Goal: Entertainment & Leisure: Browse casually

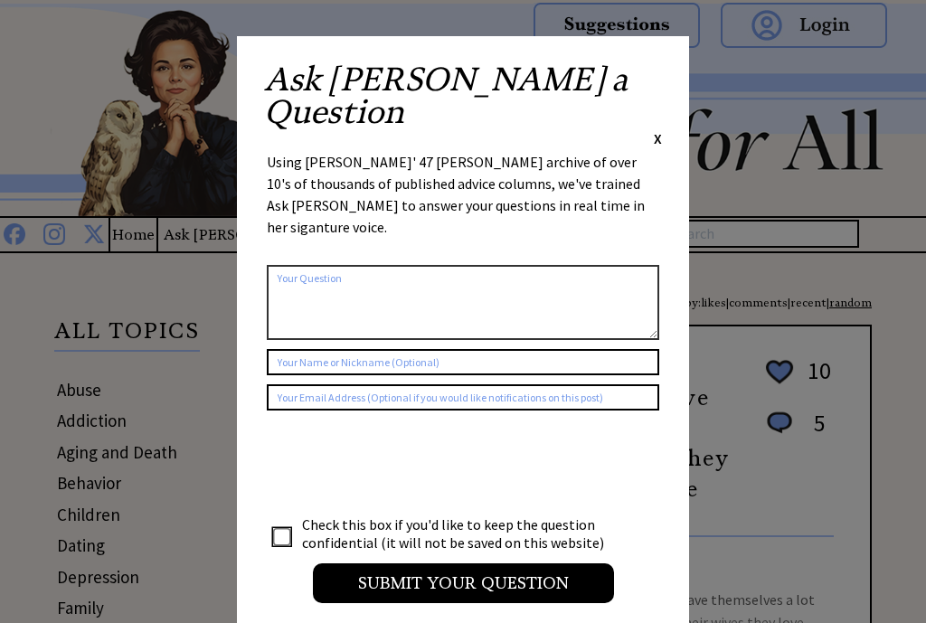
click at [661, 129] on span "X" at bounding box center [658, 138] width 8 height 18
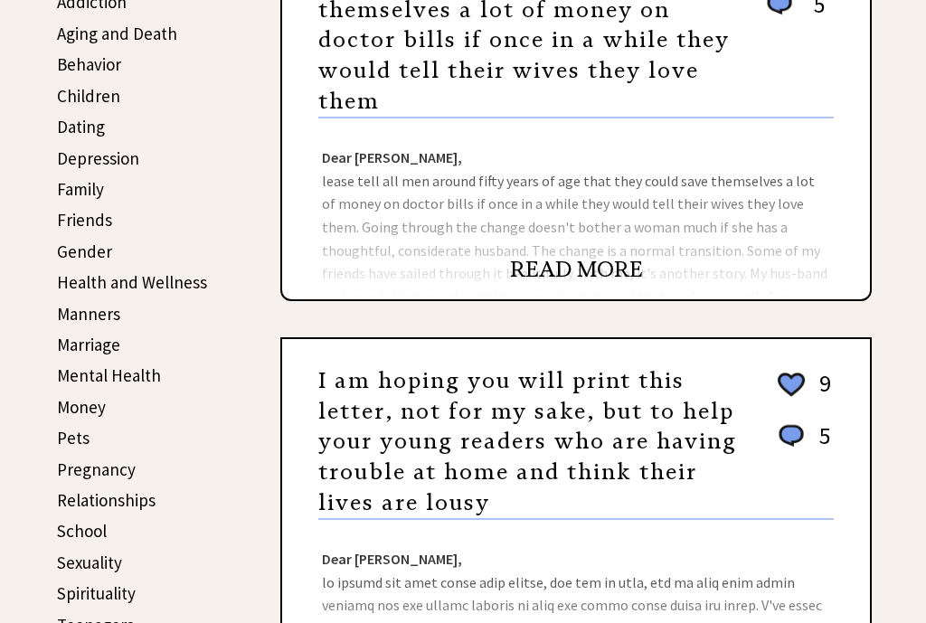
scroll to position [414, 0]
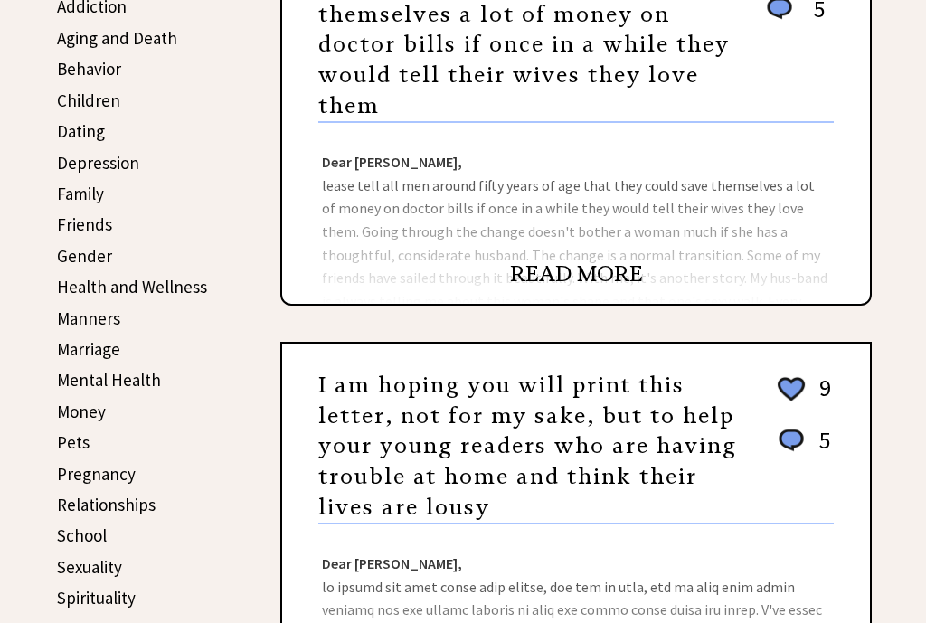
click at [586, 277] on link "READ MORE" at bounding box center [576, 274] width 133 height 27
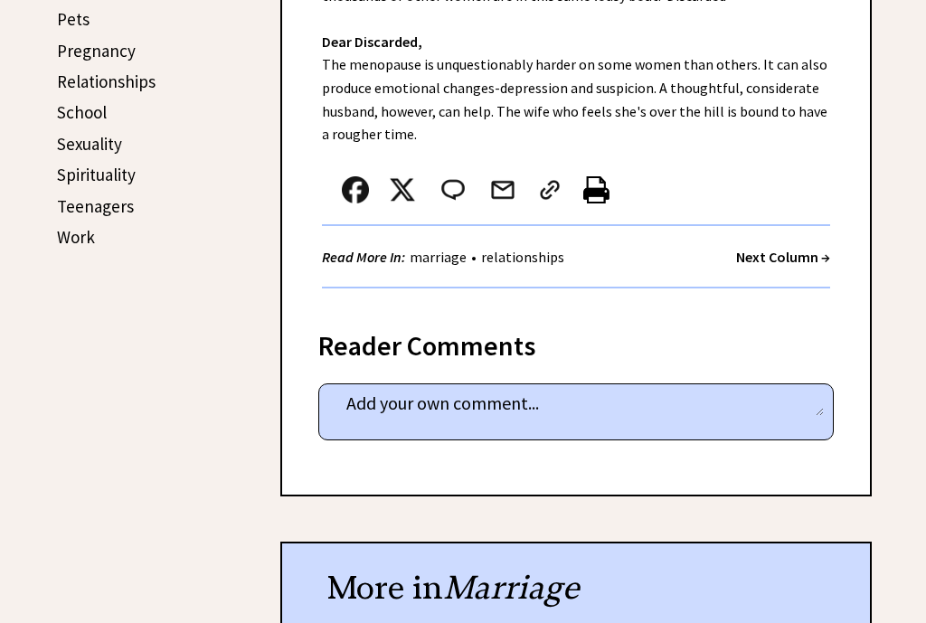
scroll to position [839, 0]
click at [787, 253] on strong "Next Column →" at bounding box center [783, 256] width 94 height 18
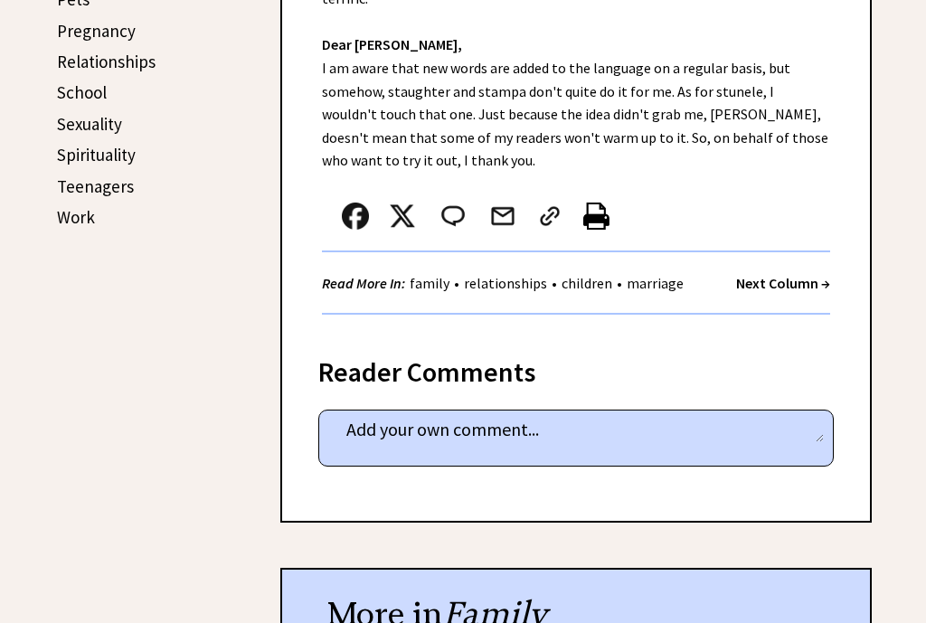
scroll to position [859, 0]
click at [791, 273] on strong "Next Column →" at bounding box center [783, 282] width 94 height 18
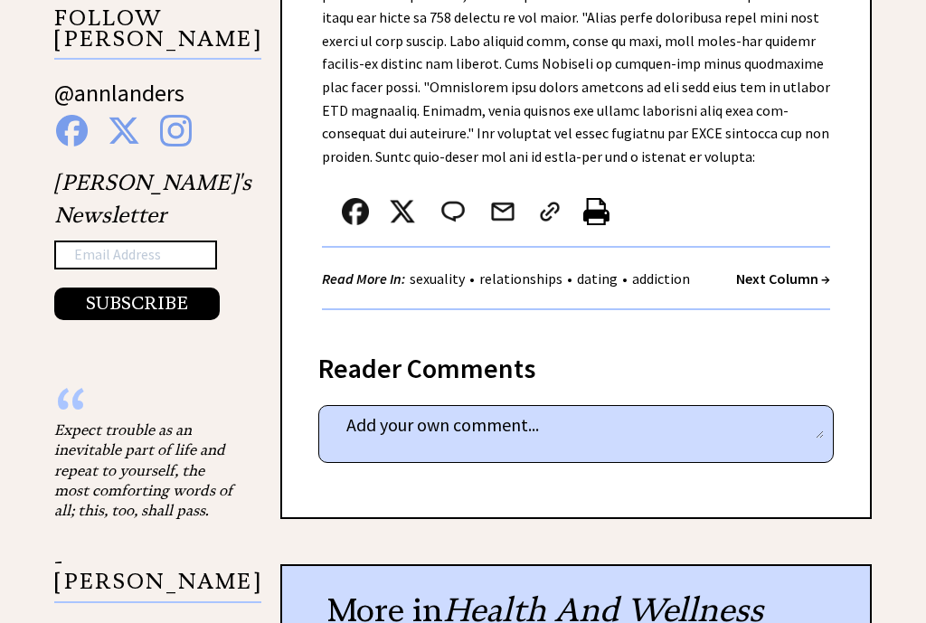
scroll to position [1197, 0]
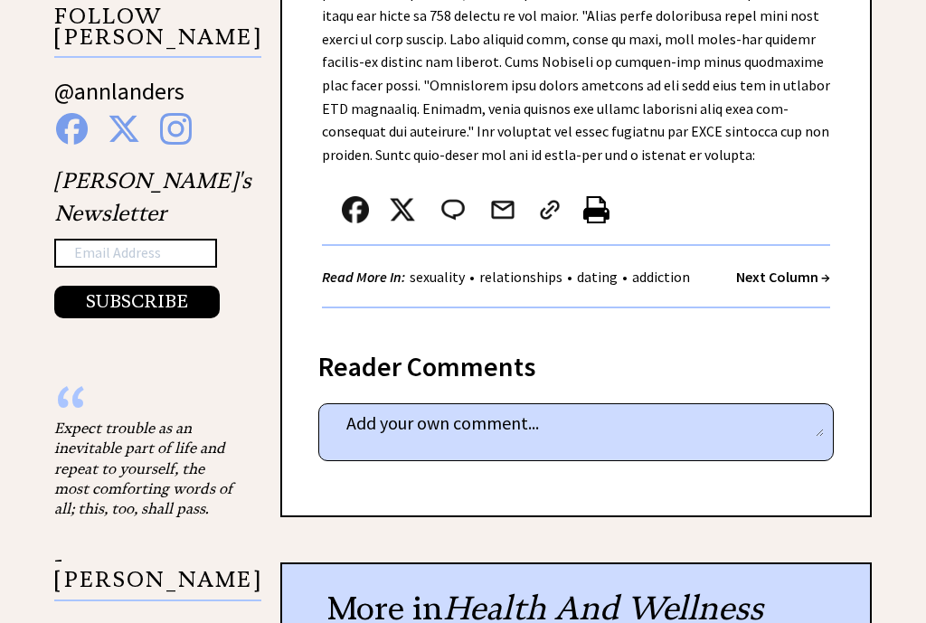
click at [775, 268] on strong "Next Column →" at bounding box center [783, 277] width 94 height 18
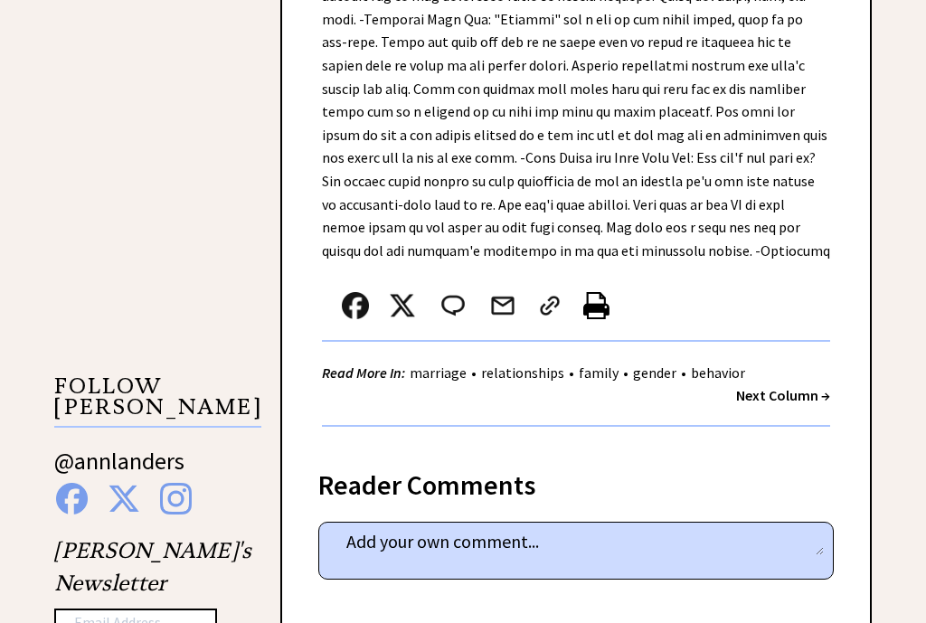
scroll to position [1389, 0]
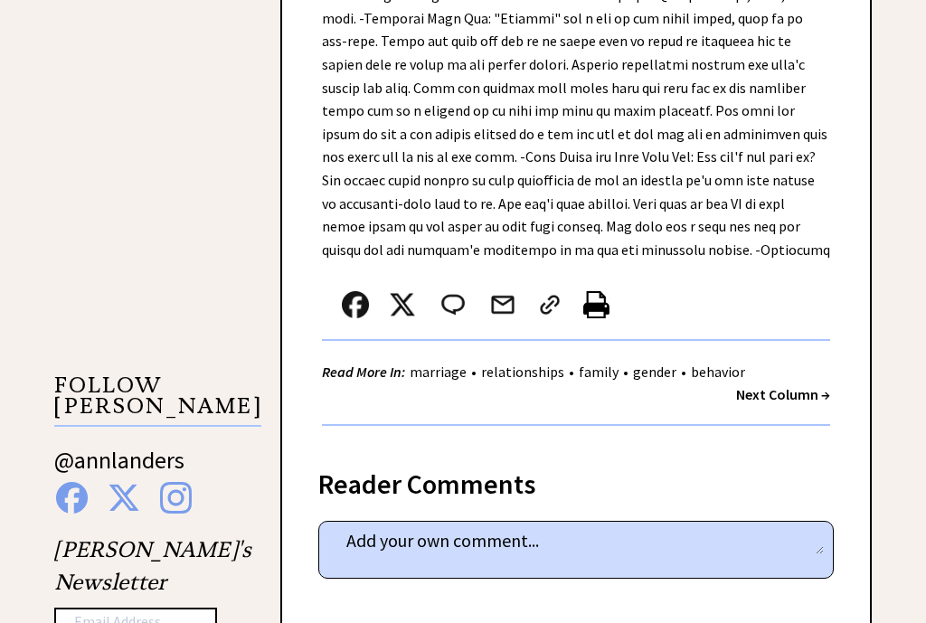
click at [795, 385] on strong "Next Column →" at bounding box center [783, 394] width 94 height 18
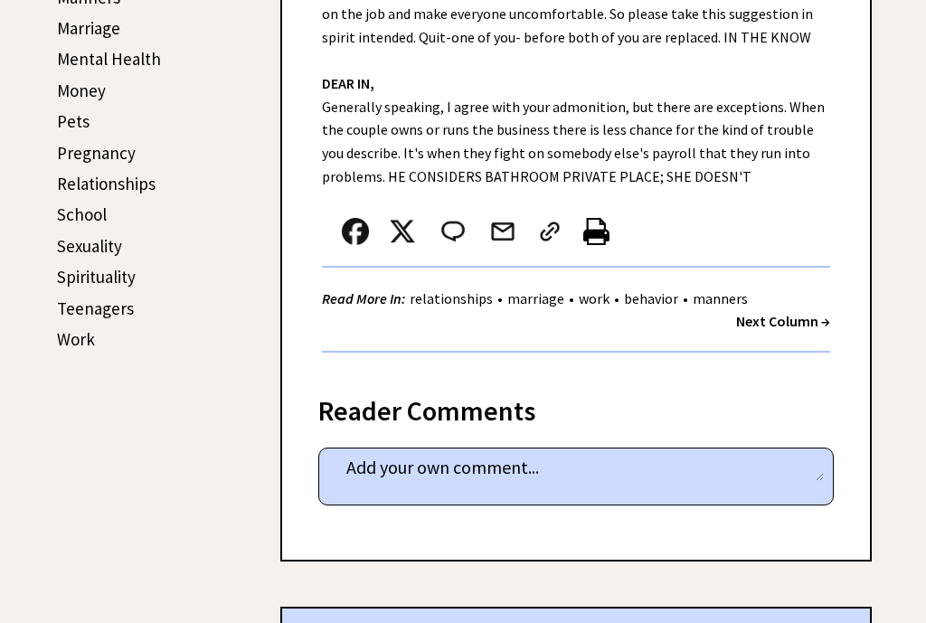
scroll to position [743, 0]
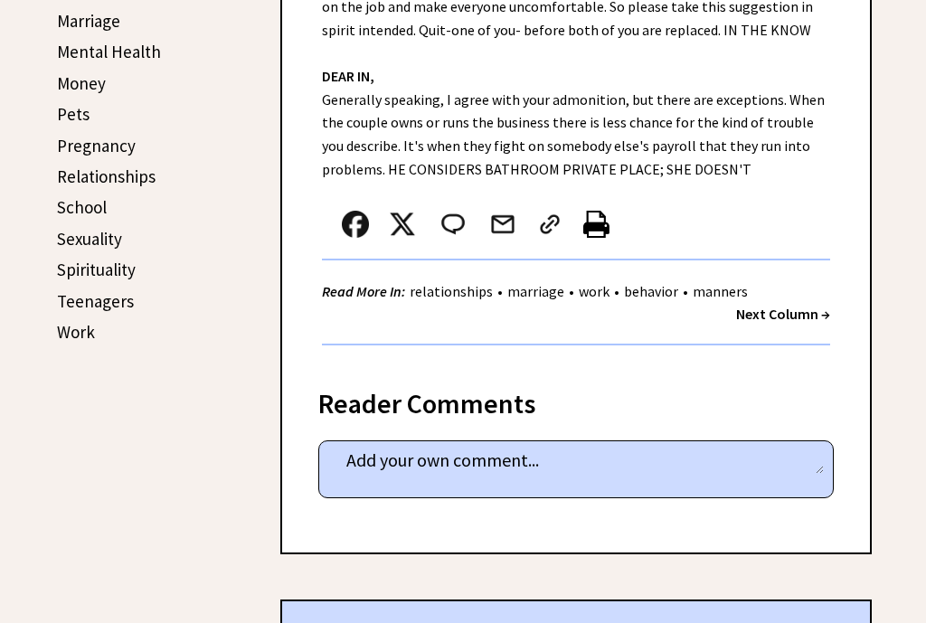
click at [782, 319] on strong "Next Column →" at bounding box center [783, 314] width 94 height 18
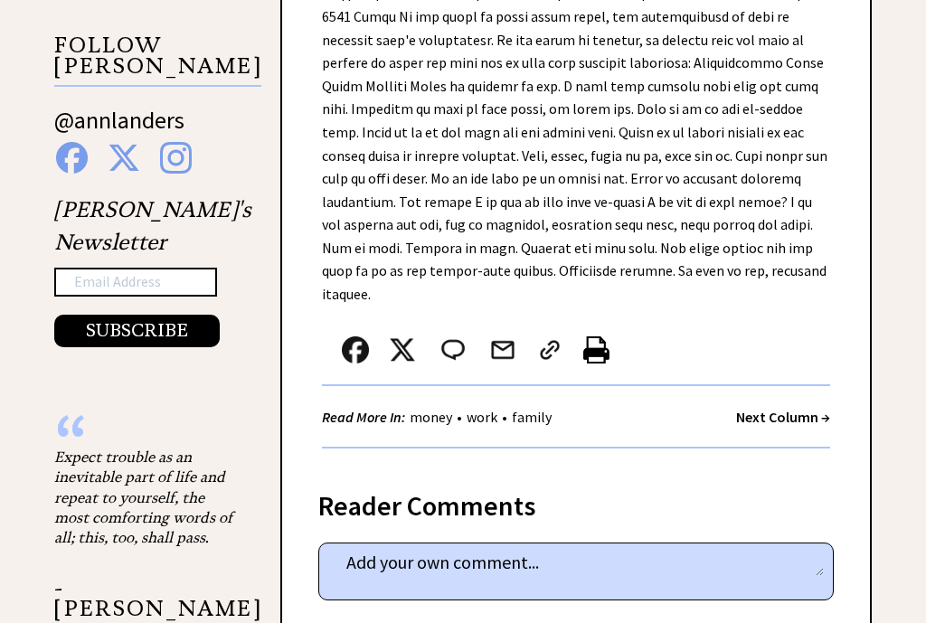
scroll to position [1768, 0]
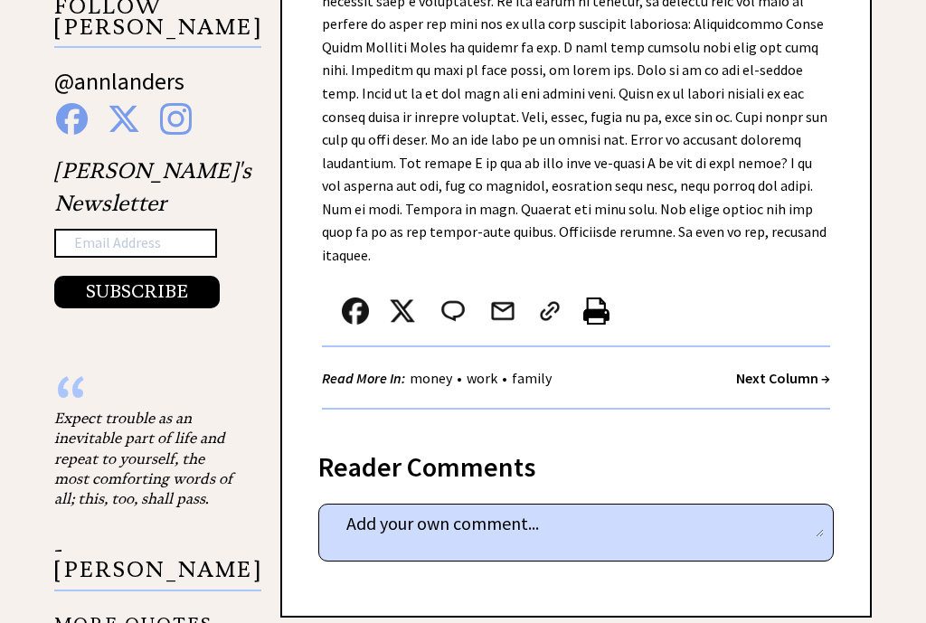
click at [793, 369] on strong "Next Column →" at bounding box center [783, 378] width 94 height 18
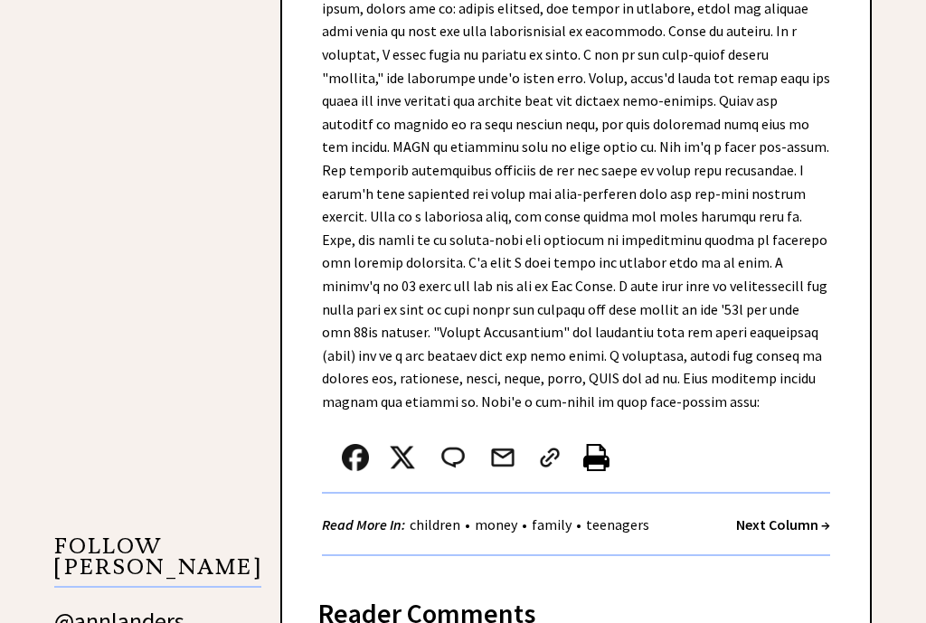
scroll to position [1229, 0]
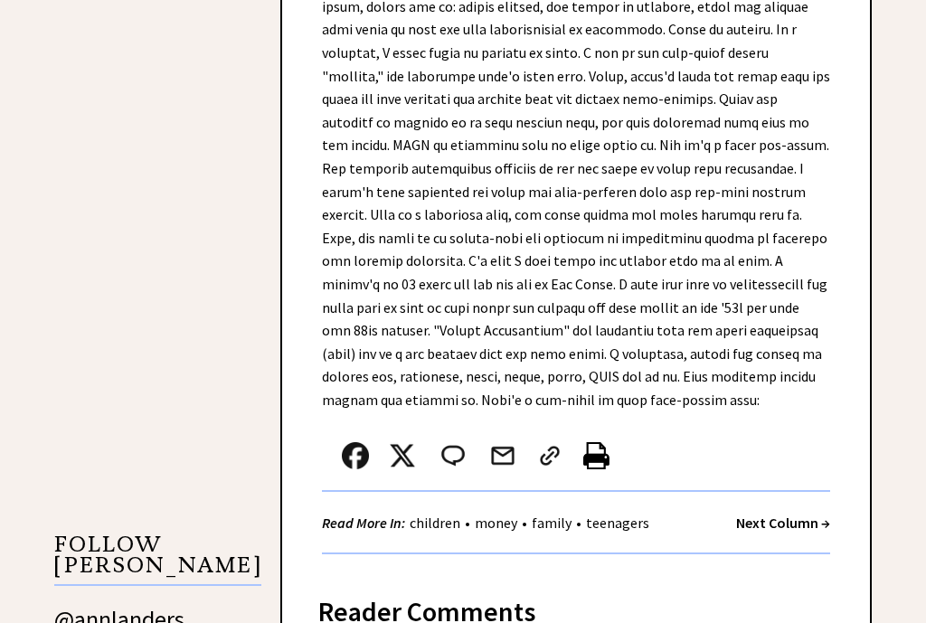
click at [779, 514] on strong "Next Column →" at bounding box center [783, 523] width 94 height 18
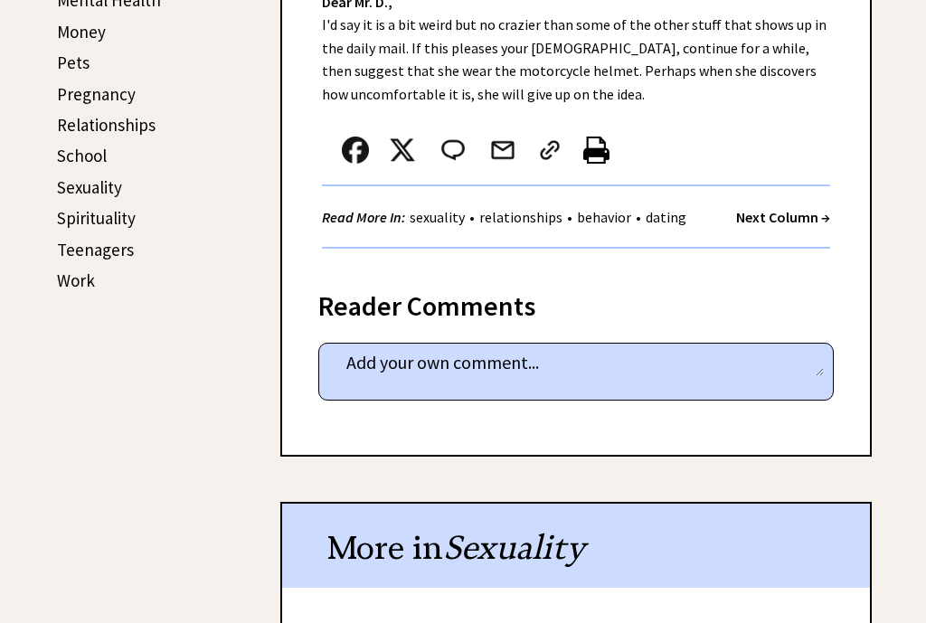
scroll to position [796, 0]
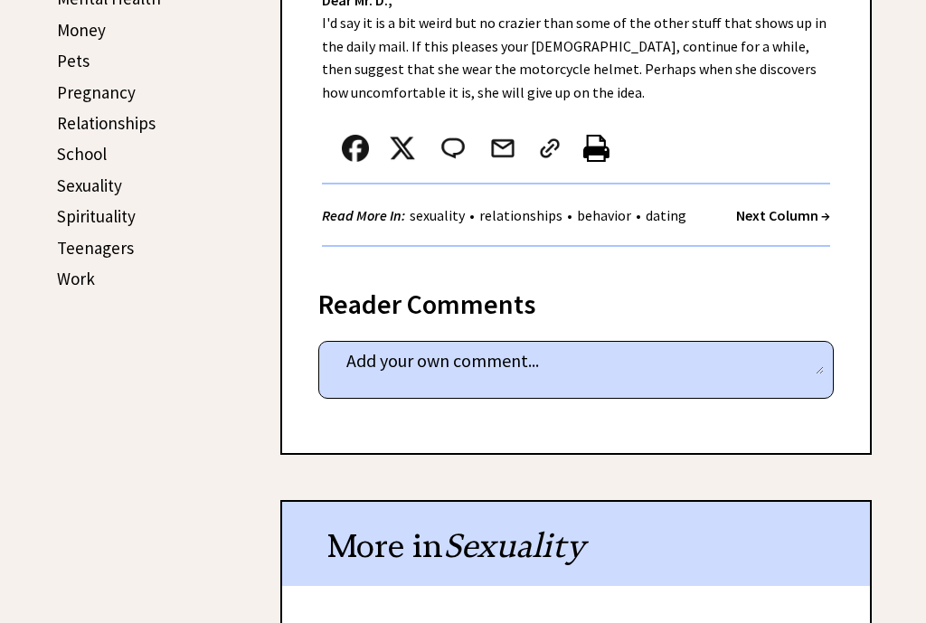
click at [791, 217] on strong "Next Column →" at bounding box center [783, 215] width 94 height 18
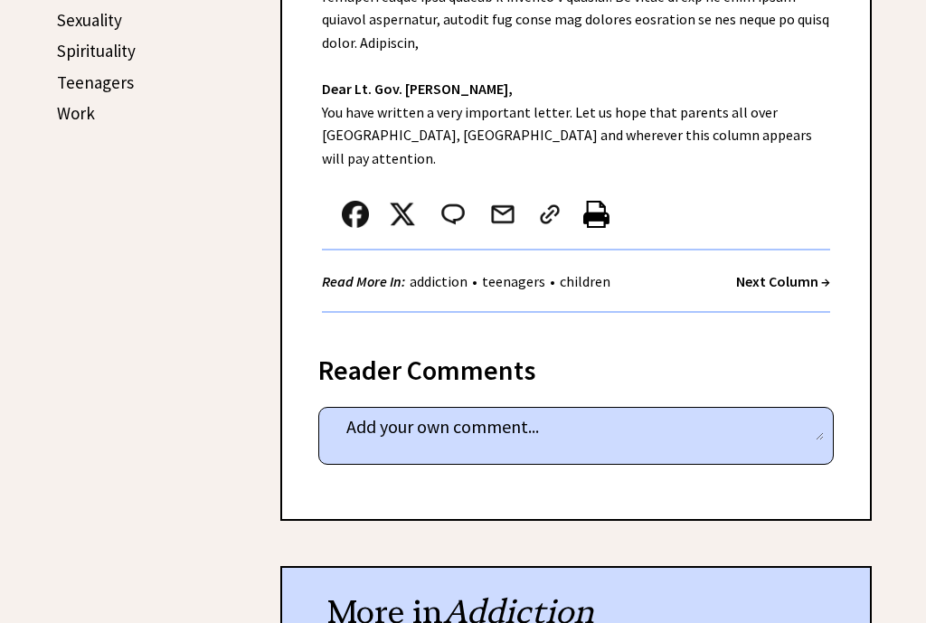
scroll to position [961, 0]
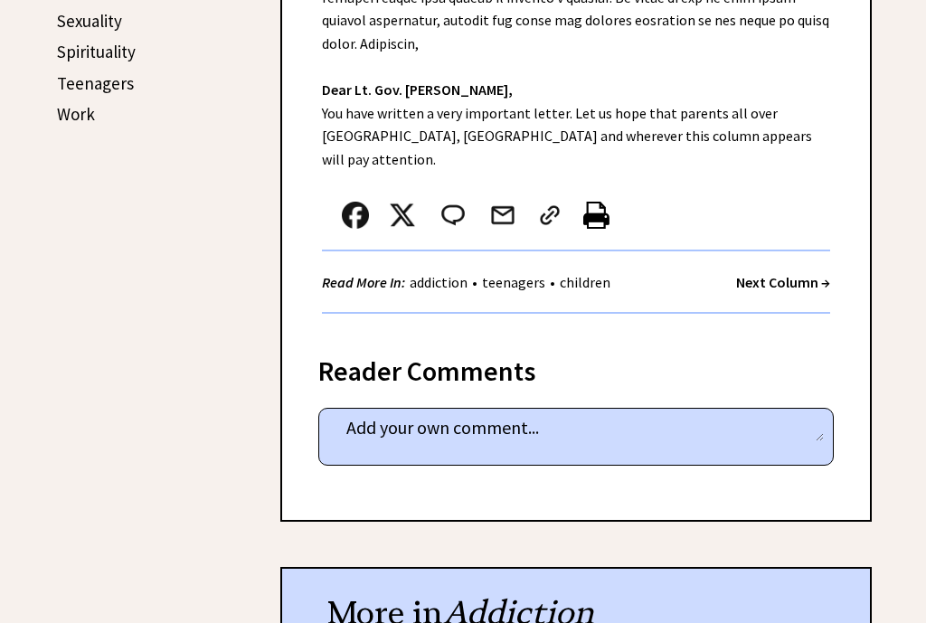
click at [782, 273] on strong "Next Column →" at bounding box center [783, 282] width 94 height 18
click at [809, 273] on strong "Next Column →" at bounding box center [783, 282] width 94 height 18
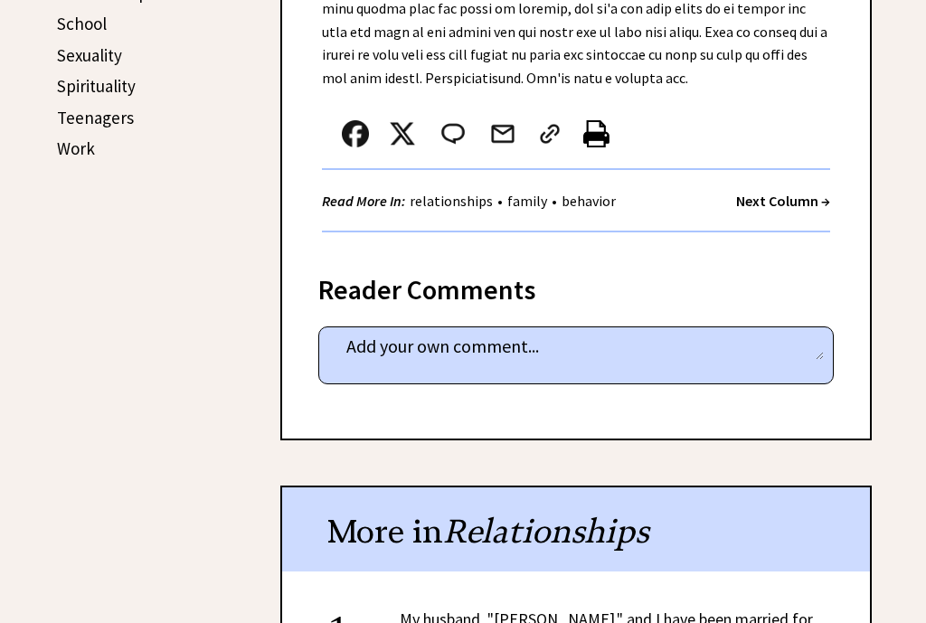
scroll to position [928, 0]
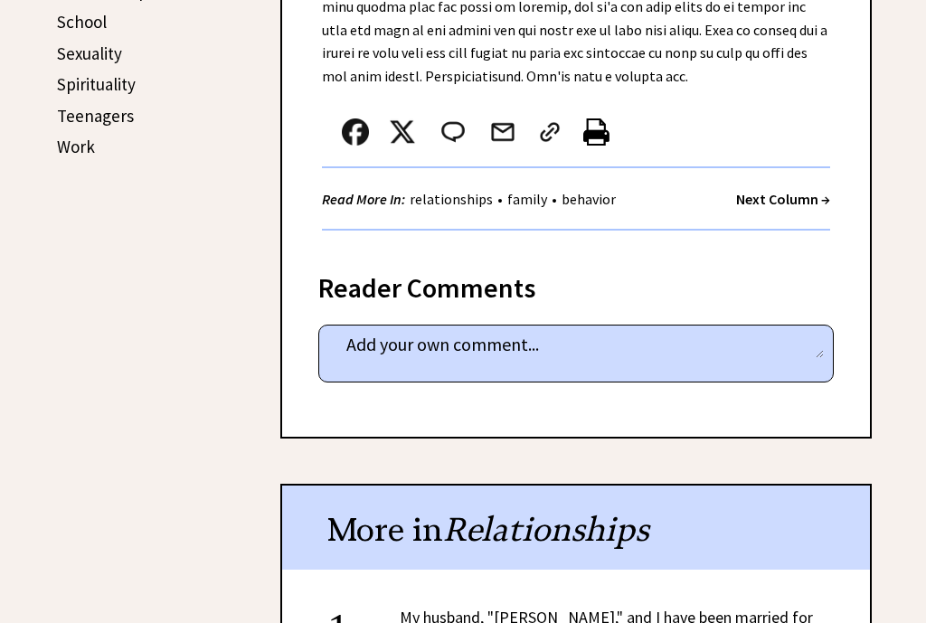
click at [786, 197] on strong "Next Column →" at bounding box center [783, 199] width 94 height 18
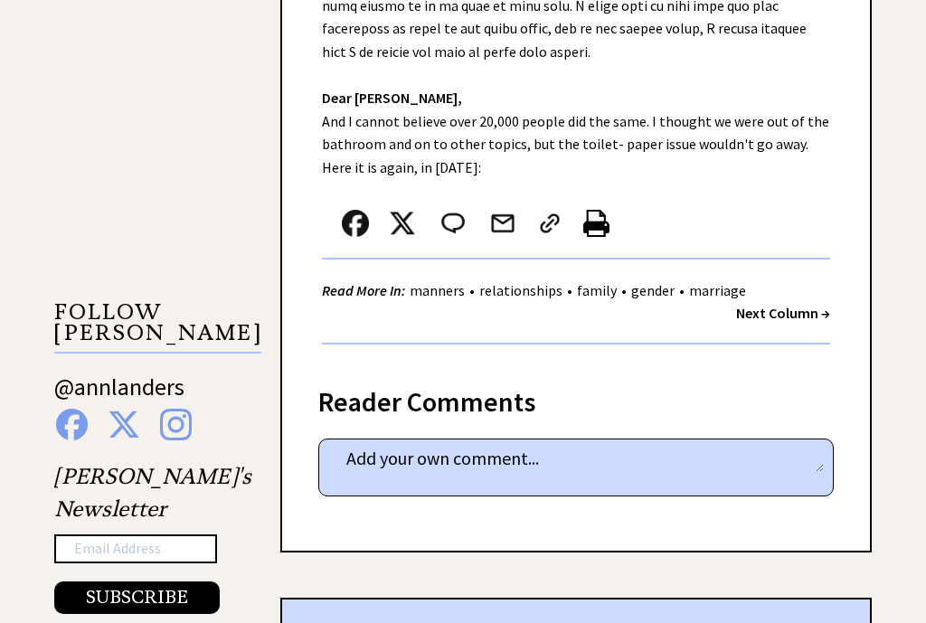
scroll to position [1466, 0]
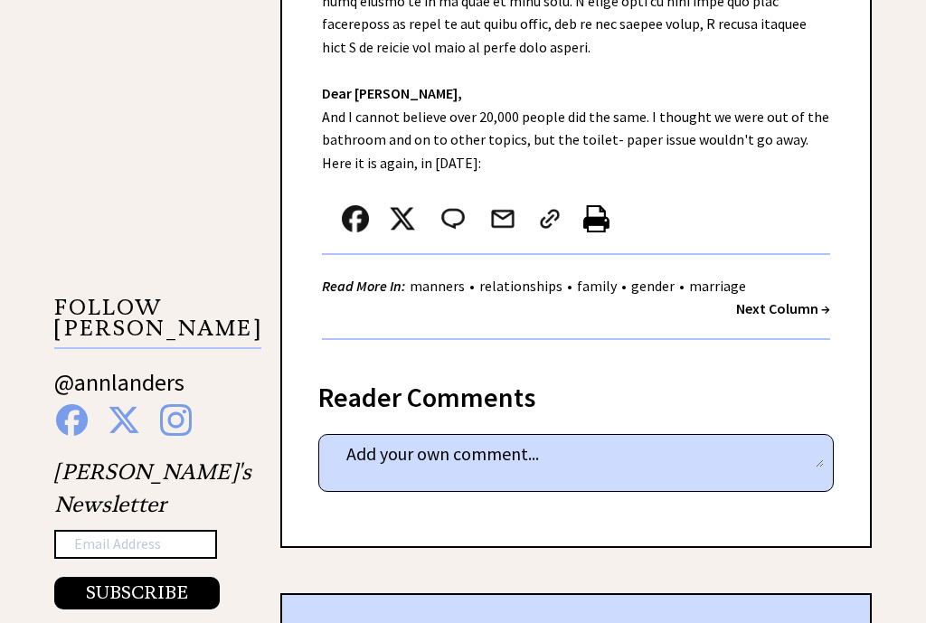
click at [792, 299] on strong "Next Column →" at bounding box center [783, 308] width 94 height 18
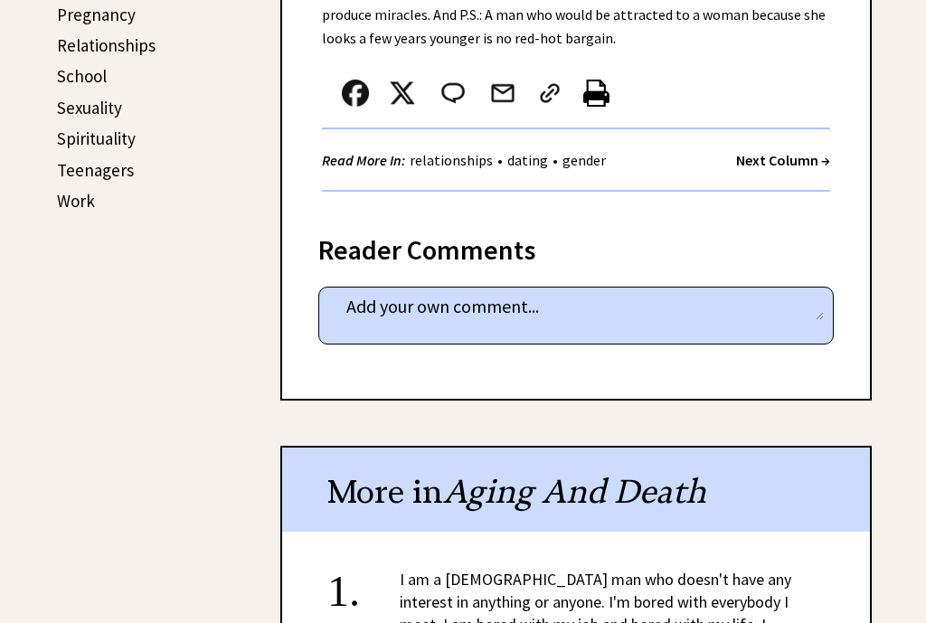
scroll to position [865, 0]
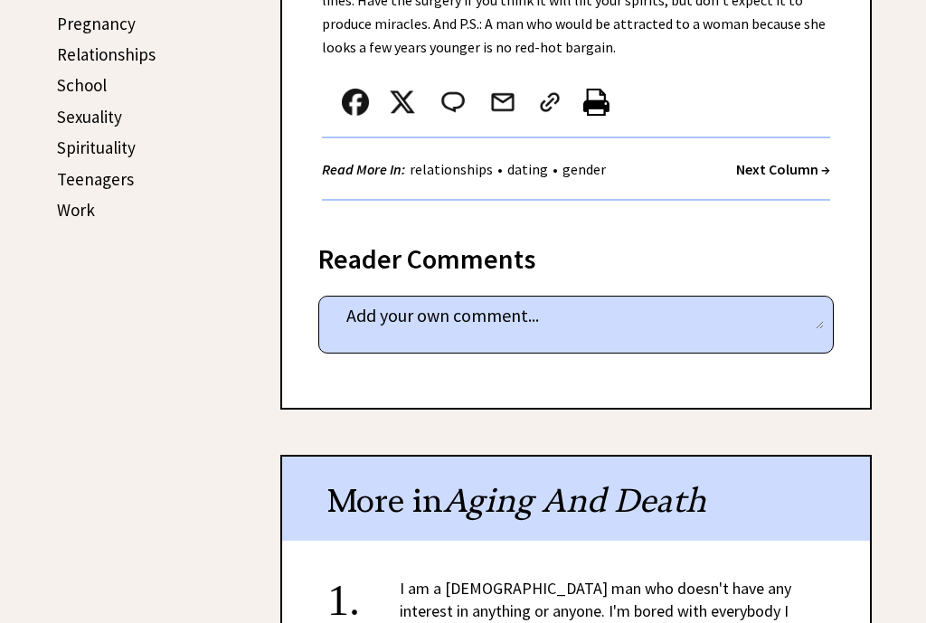
click at [794, 167] on strong "Next Column →" at bounding box center [783, 169] width 94 height 18
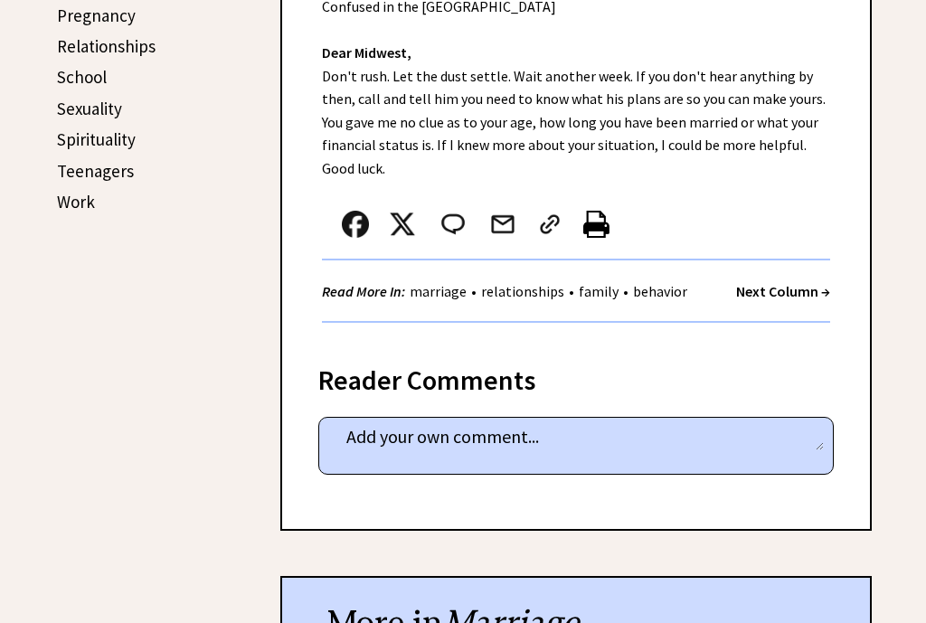
scroll to position [875, 0]
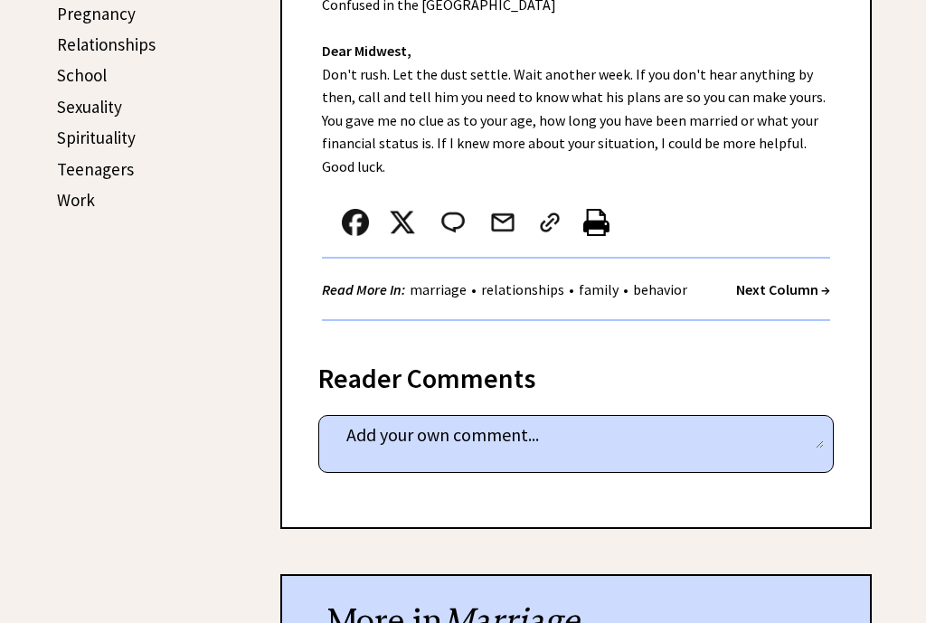
click at [791, 285] on strong "Next Column →" at bounding box center [783, 289] width 94 height 18
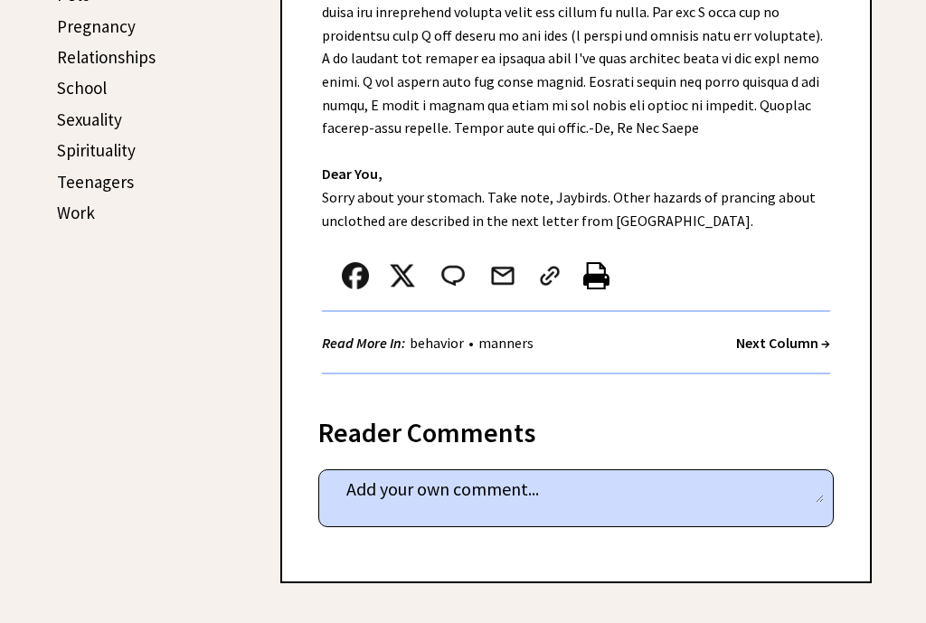
scroll to position [863, 0]
click at [787, 333] on strong "Next Column →" at bounding box center [783, 342] width 94 height 18
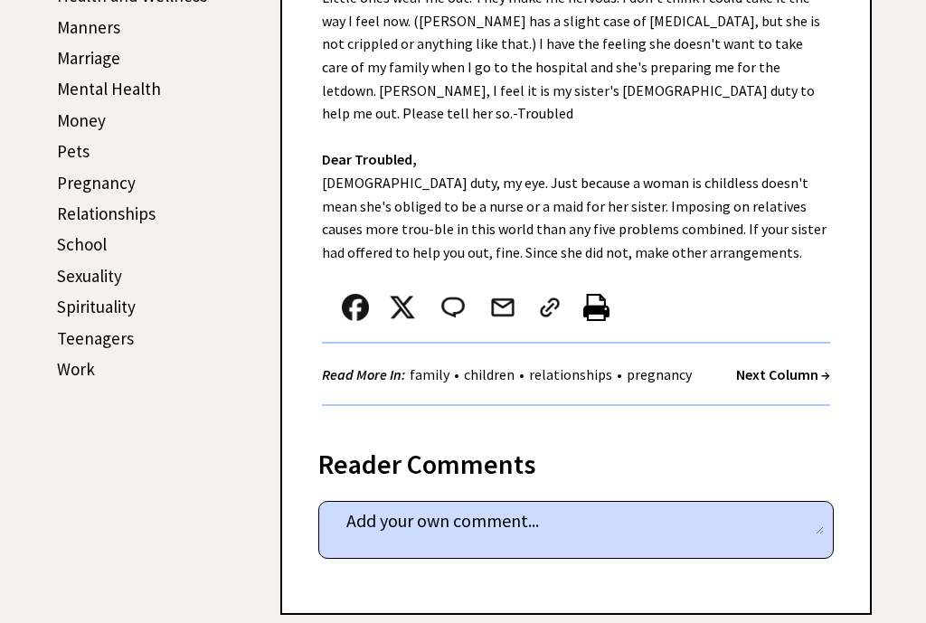
scroll to position [723, 0]
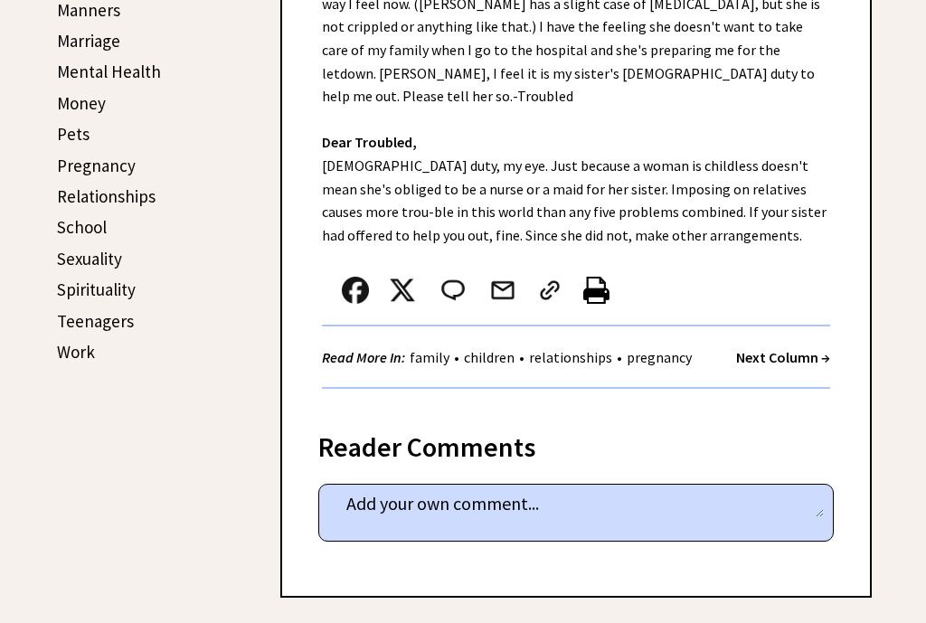
click at [783, 348] on strong "Next Column →" at bounding box center [783, 357] width 94 height 18
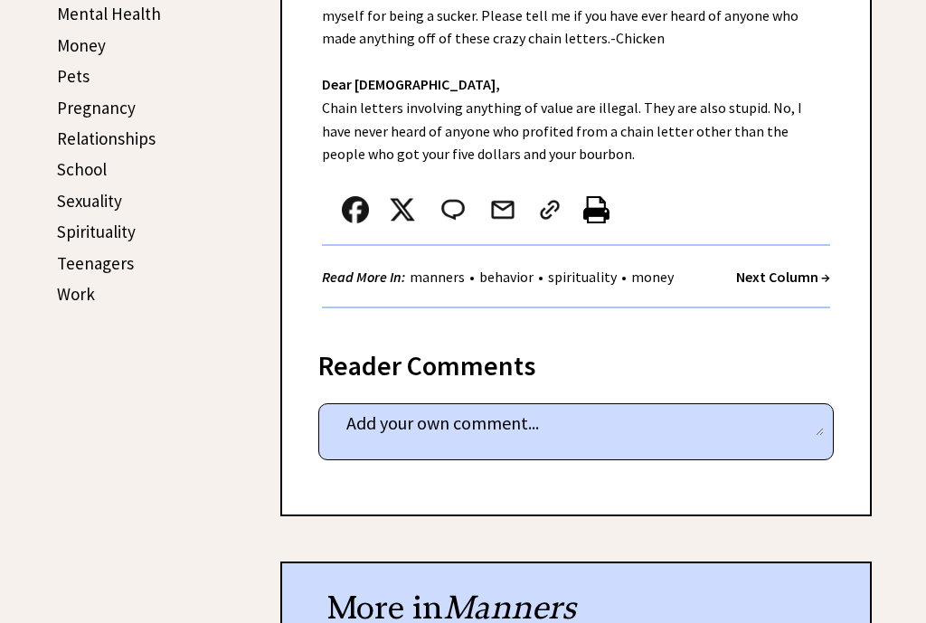
scroll to position [784, 0]
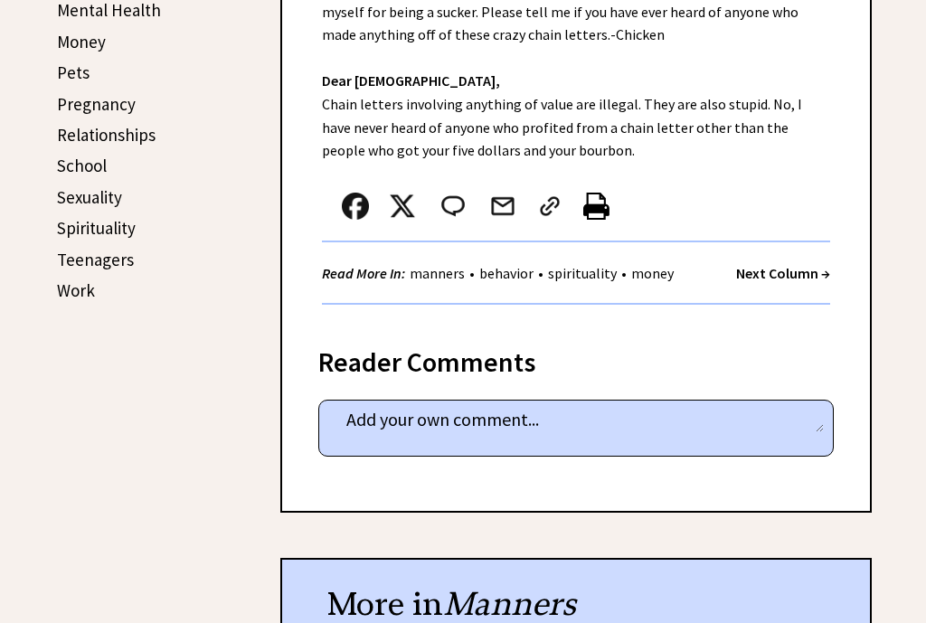
click at [785, 275] on strong "Next Column →" at bounding box center [783, 273] width 94 height 18
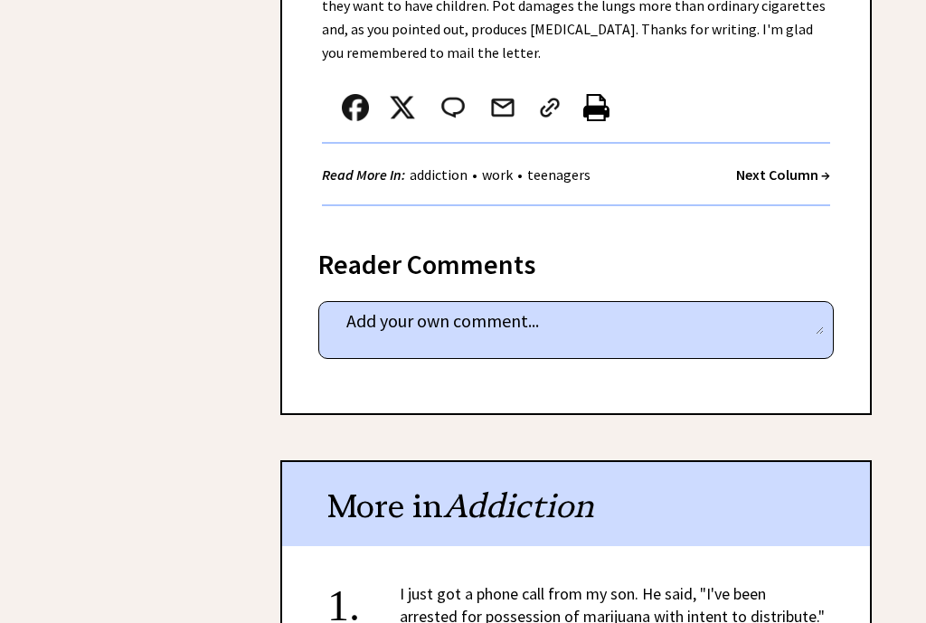
scroll to position [1087, 0]
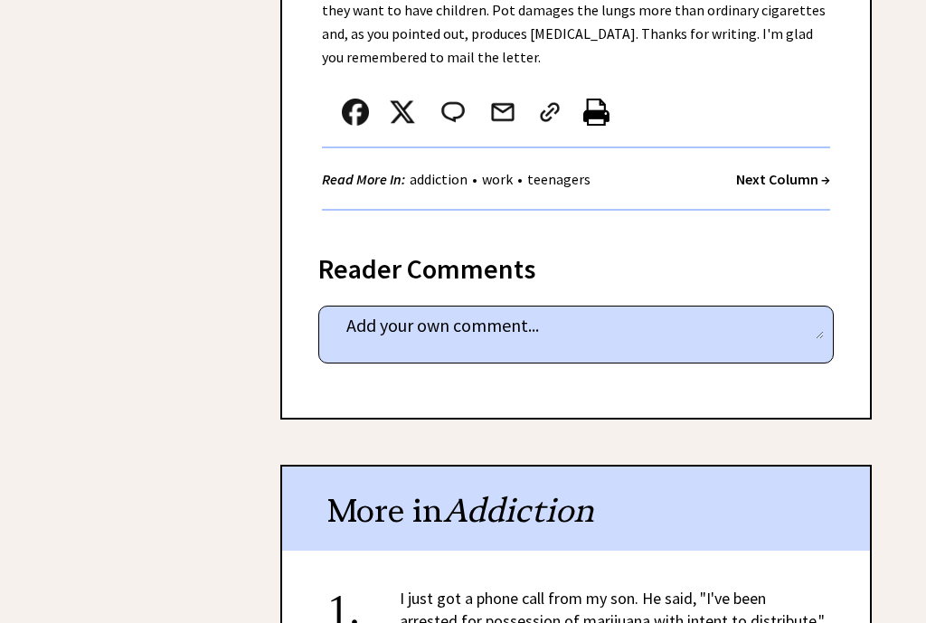
click at [787, 170] on strong "Next Column →" at bounding box center [783, 179] width 94 height 18
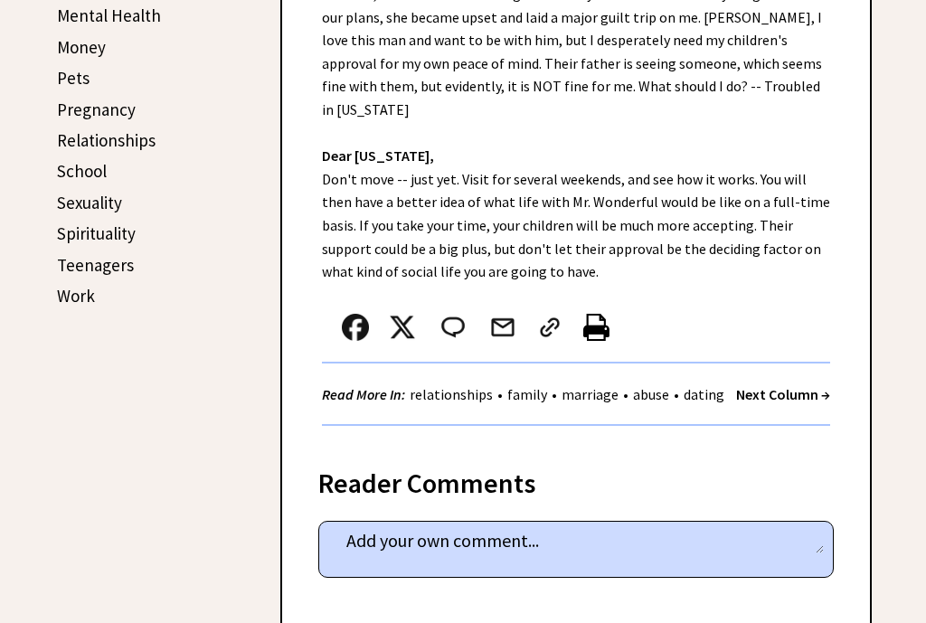
scroll to position [781, 0]
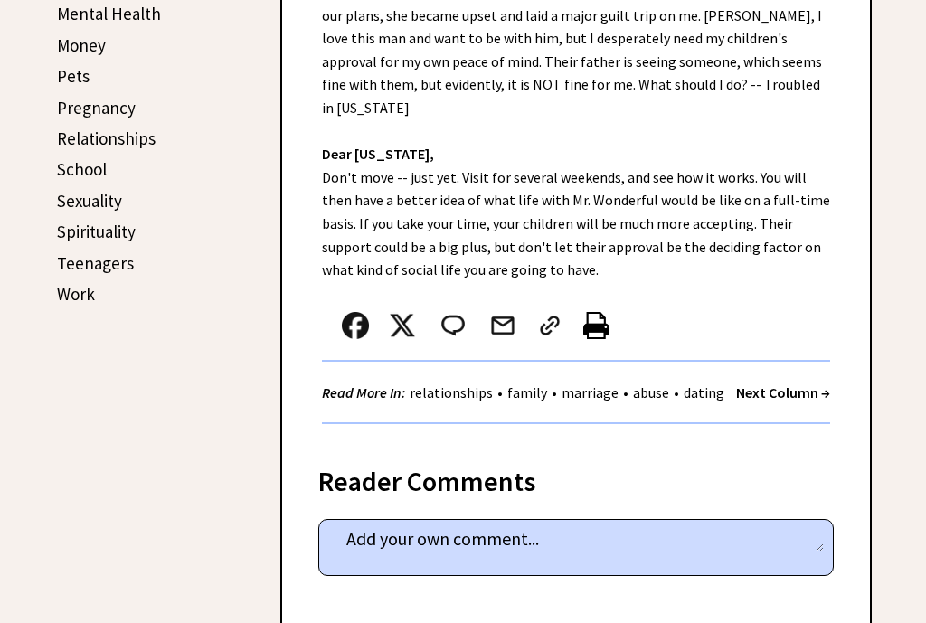
click at [782, 384] on strong "Next Column →" at bounding box center [783, 393] width 94 height 18
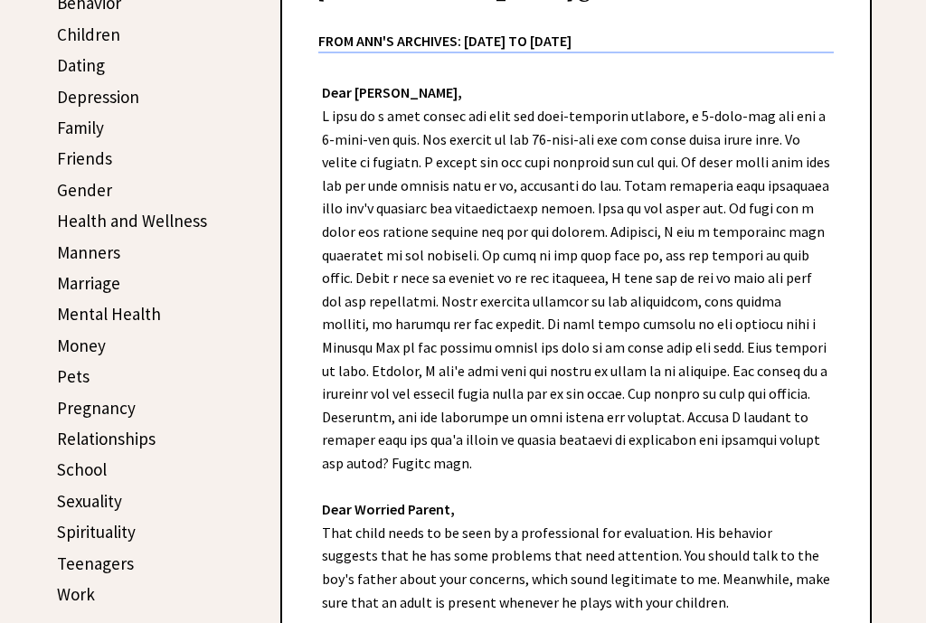
scroll to position [490, 0]
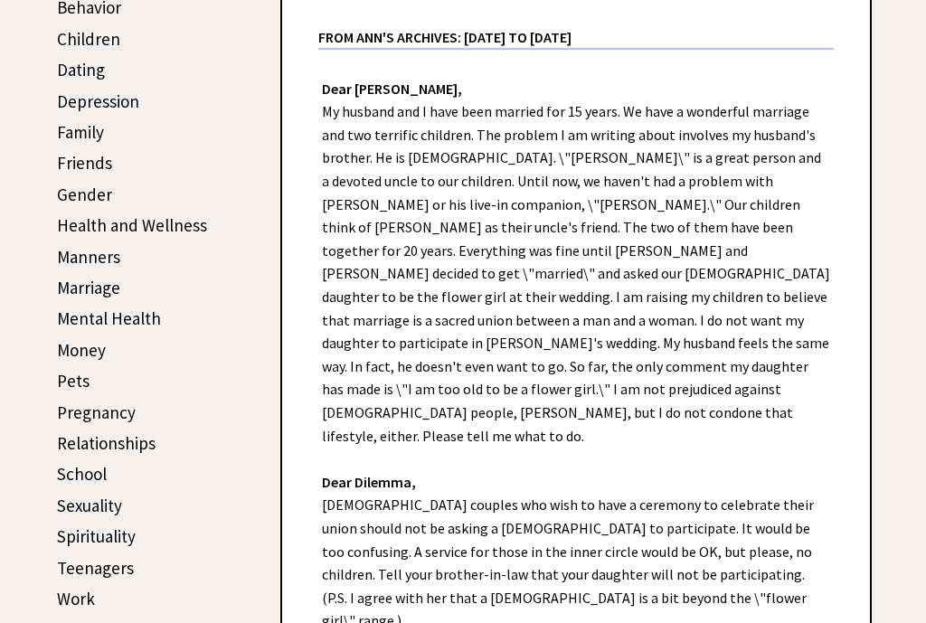
scroll to position [481, 0]
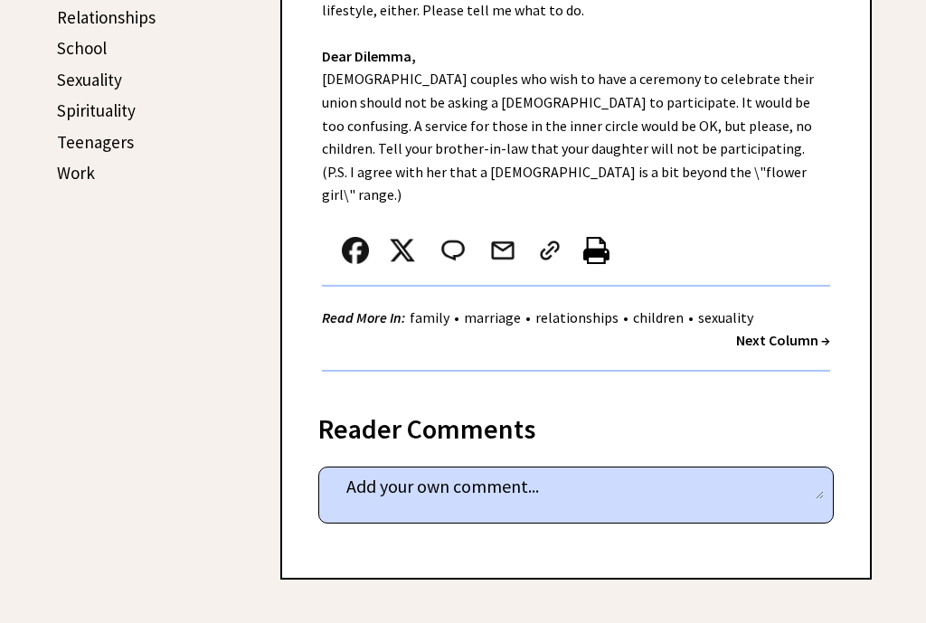
click at [799, 331] on strong "Next Column →" at bounding box center [783, 340] width 94 height 18
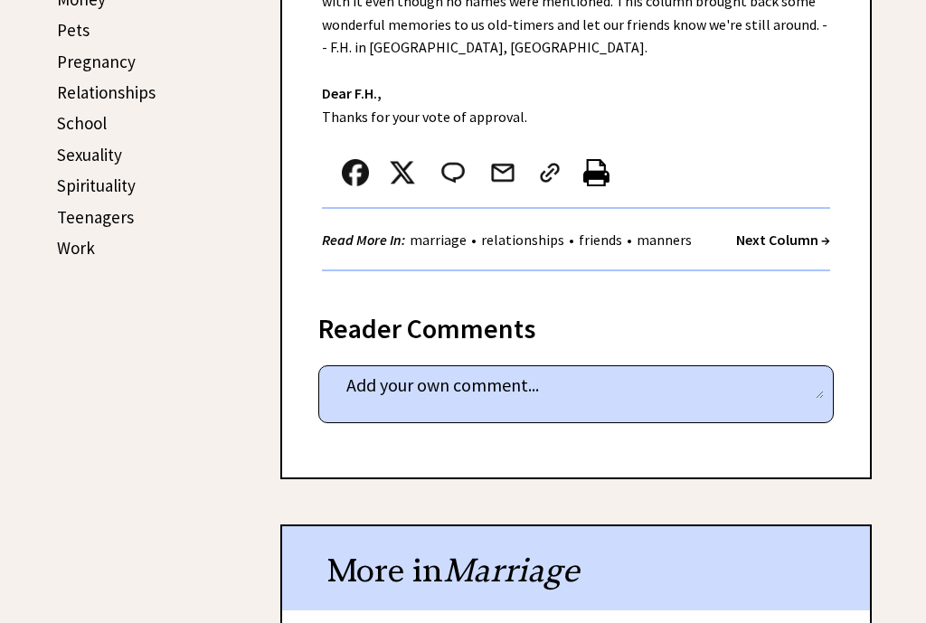
scroll to position [840, 0]
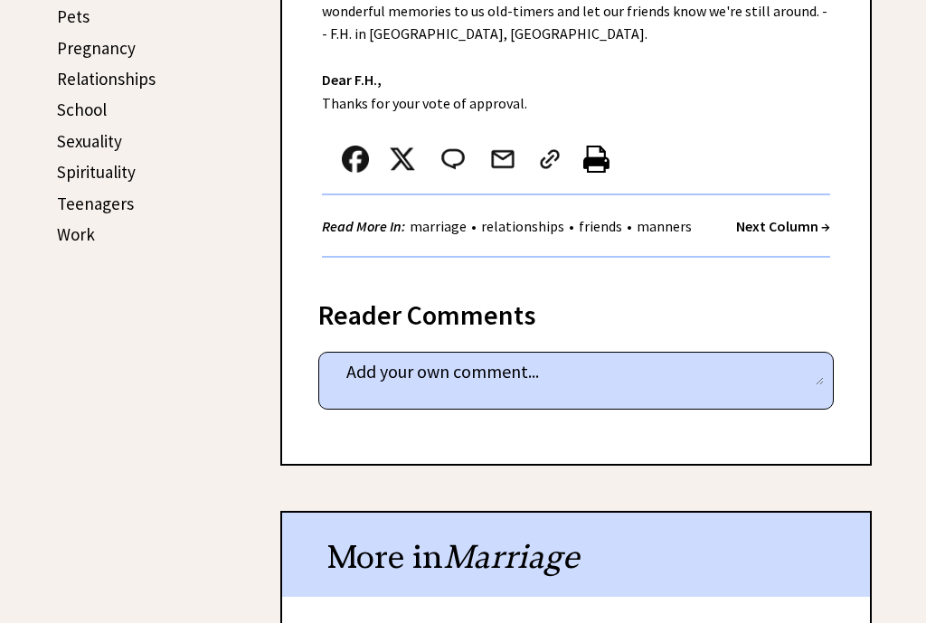
click at [780, 217] on strong "Next Column →" at bounding box center [783, 226] width 94 height 18
click at [792, 217] on strong "Next Column →" at bounding box center [783, 226] width 94 height 18
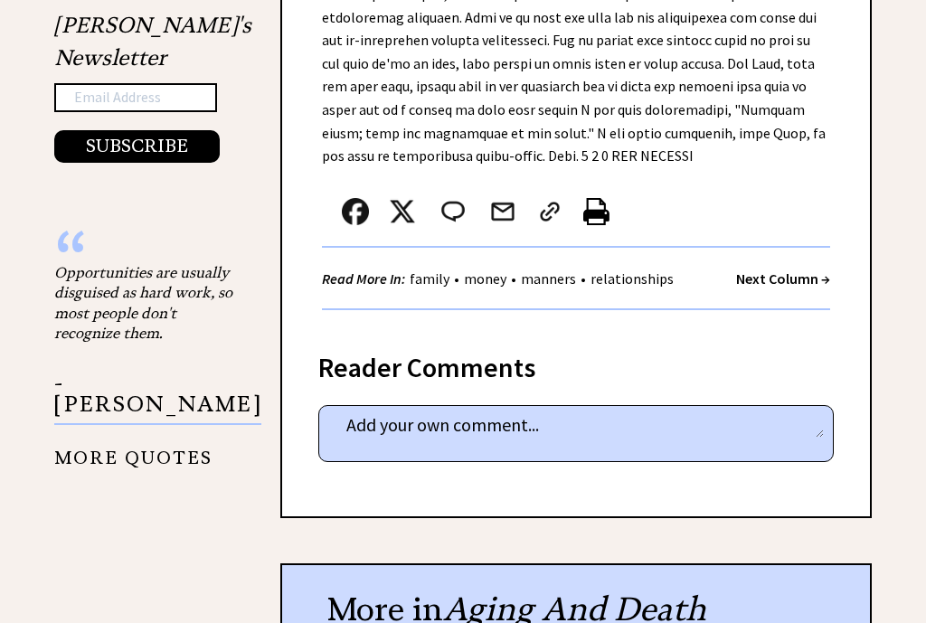
scroll to position [1915, 0]
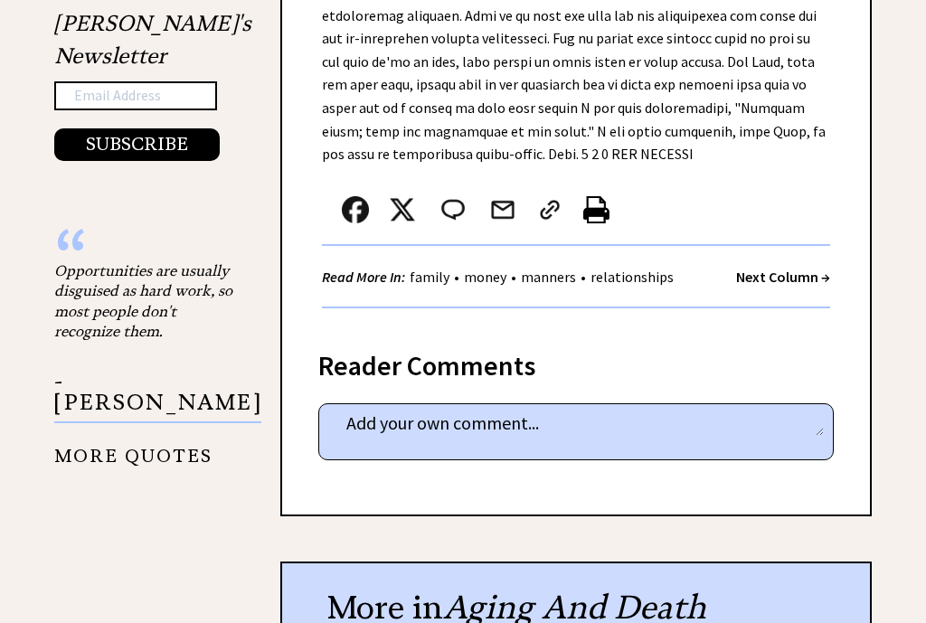
click at [800, 268] on strong "Next Column →" at bounding box center [783, 277] width 94 height 18
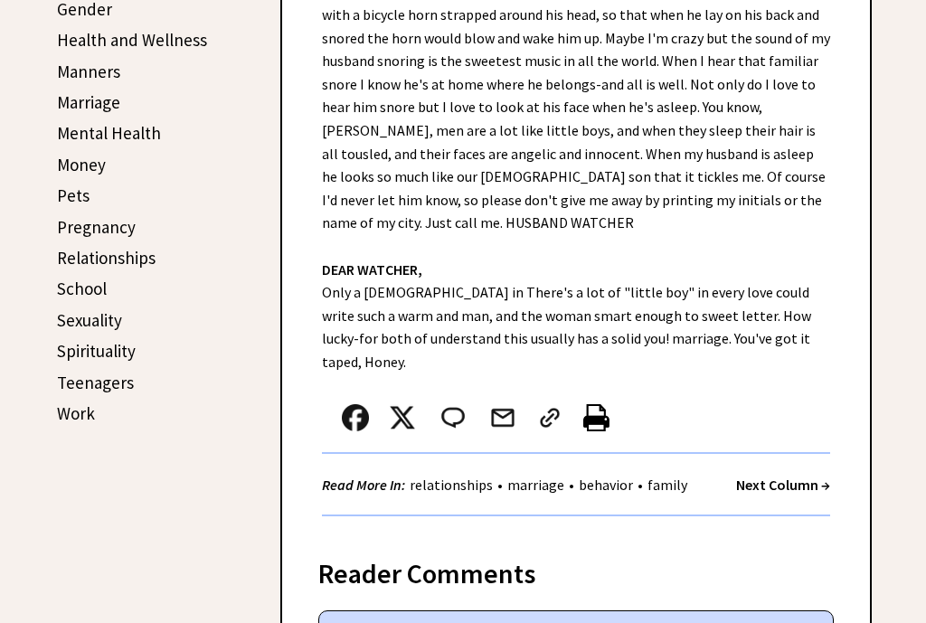
scroll to position [662, 0]
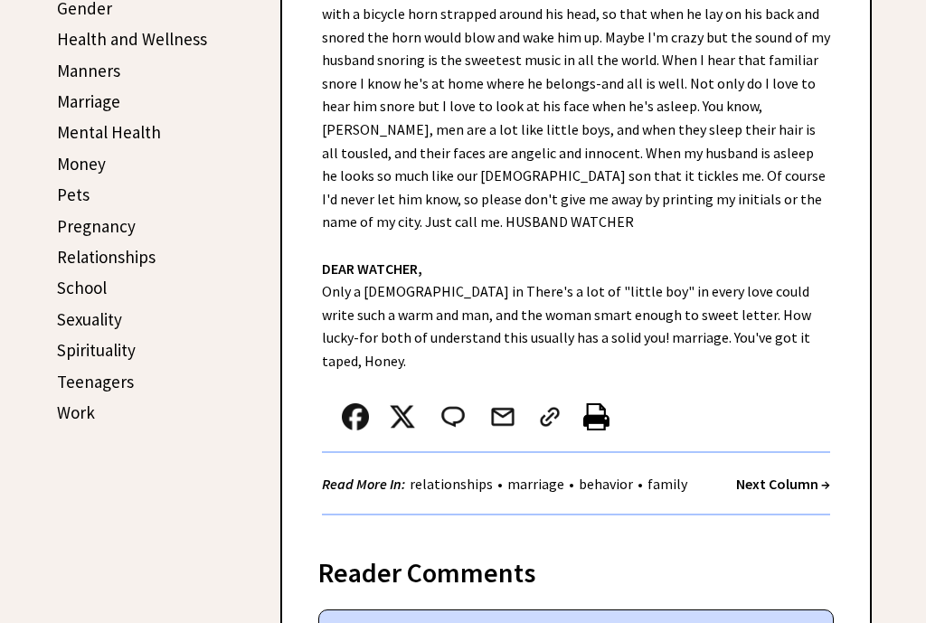
click at [788, 475] on strong "Next Column →" at bounding box center [783, 484] width 94 height 18
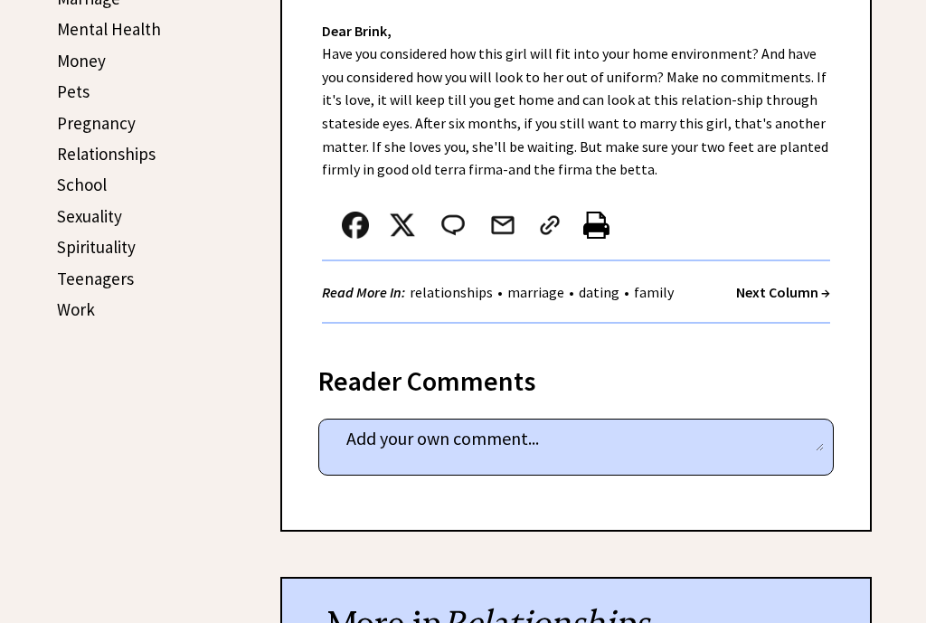
scroll to position [773, 0]
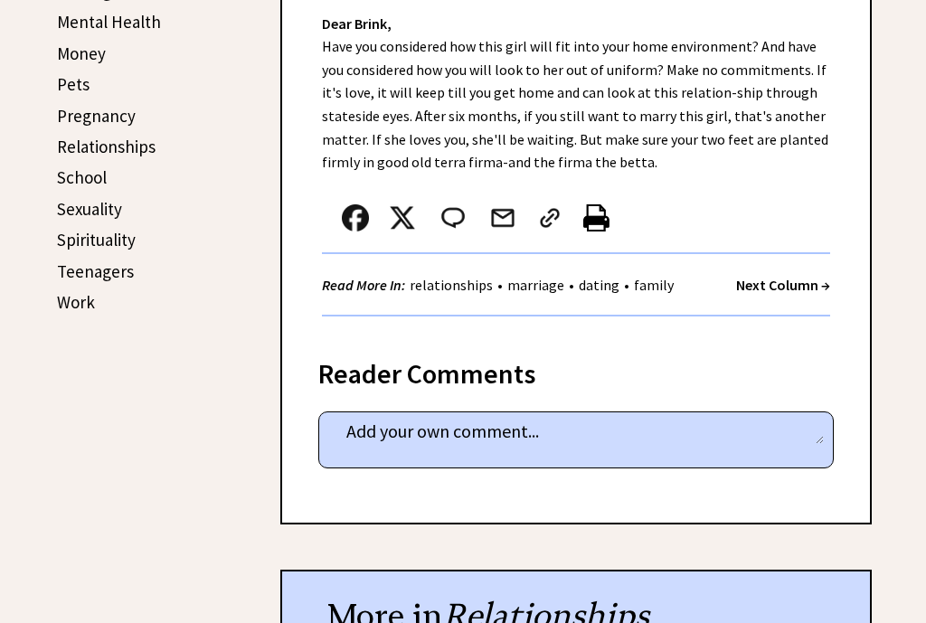
click at [791, 289] on strong "Next Column →" at bounding box center [783, 285] width 94 height 18
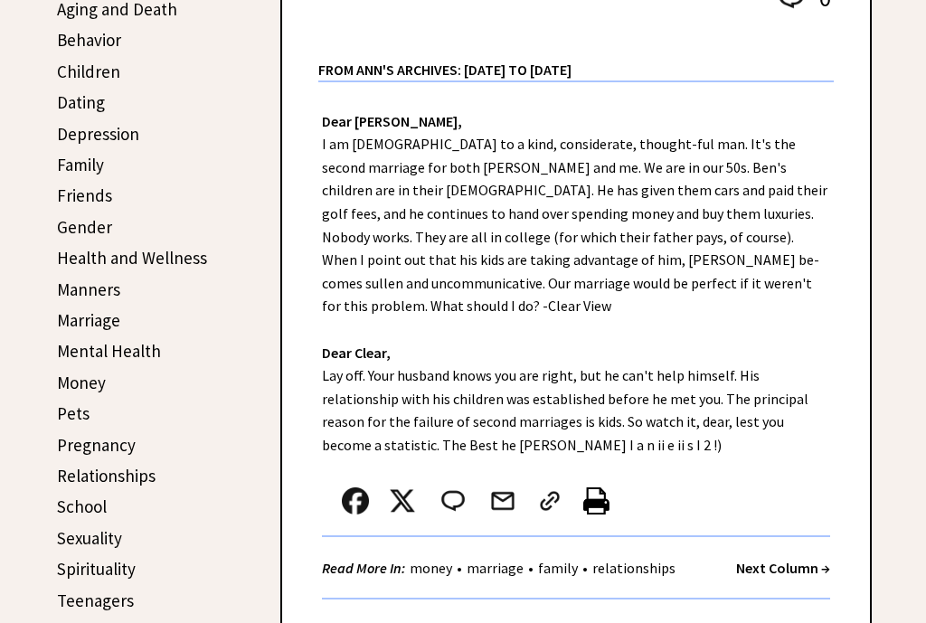
scroll to position [444, 0]
click at [792, 558] on strong "Next Column →" at bounding box center [783, 567] width 94 height 18
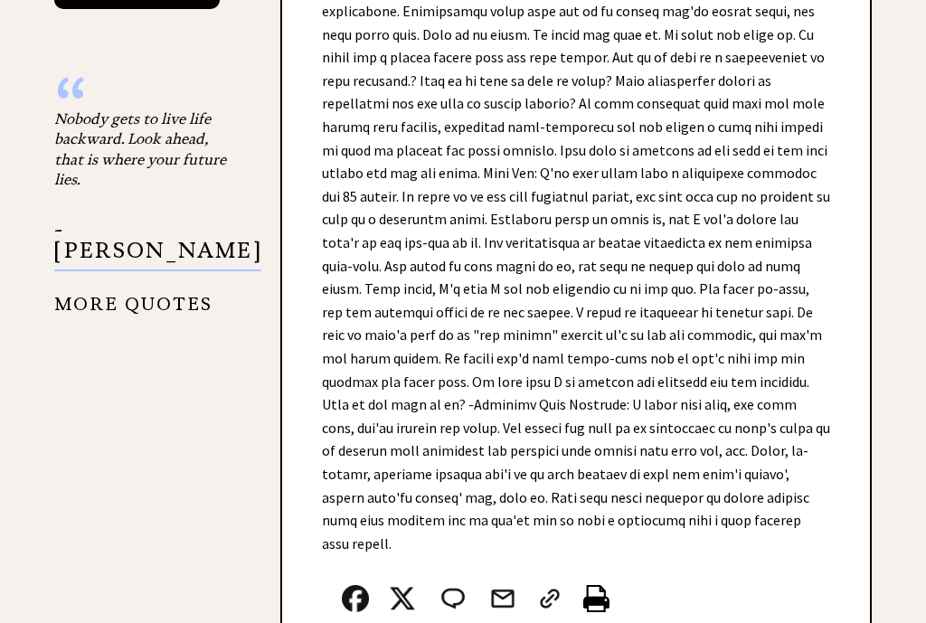
scroll to position [2119, 0]
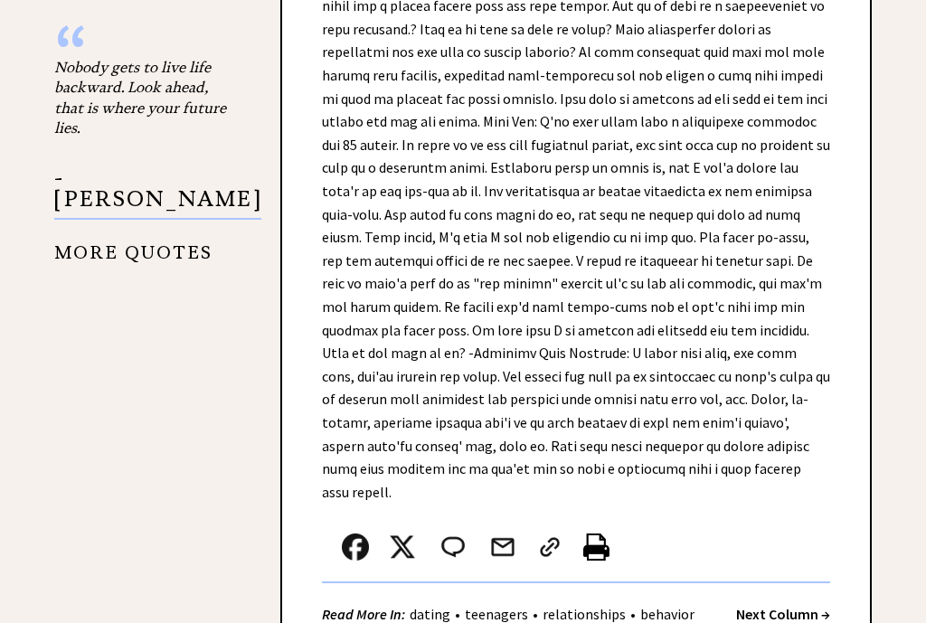
click at [787, 605] on strong "Next Column →" at bounding box center [783, 614] width 94 height 18
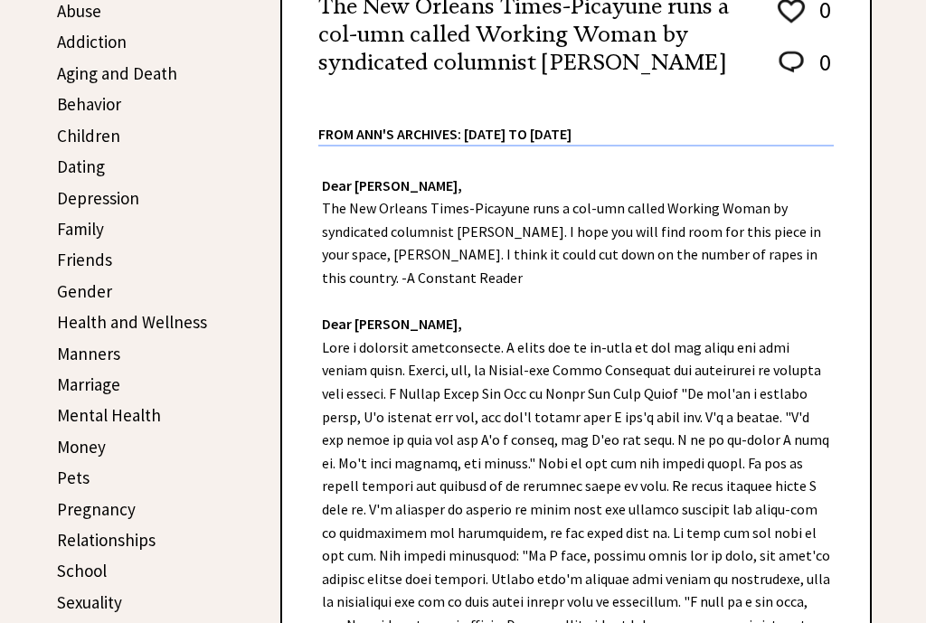
scroll to position [466, 0]
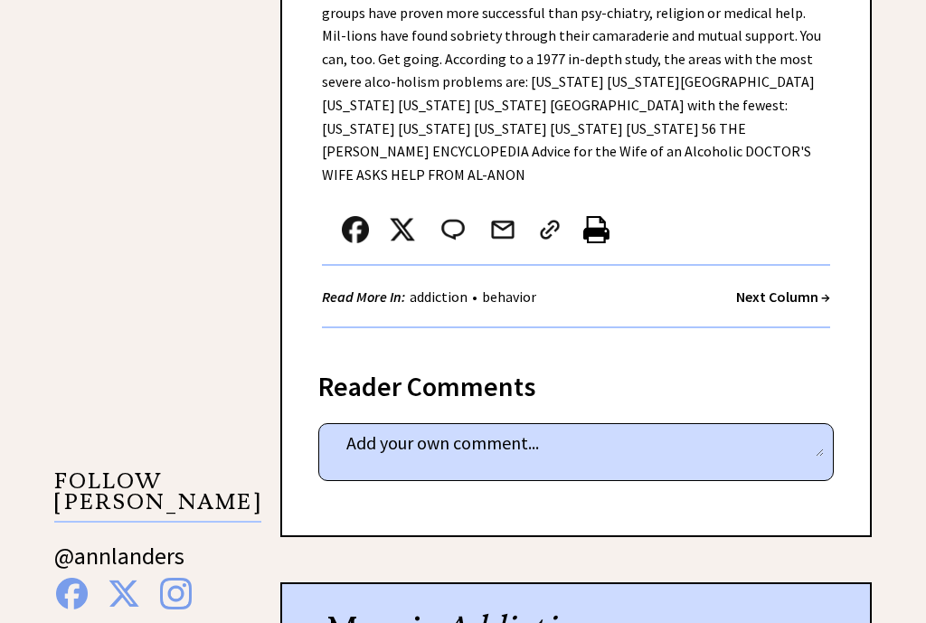
scroll to position [1358, 0]
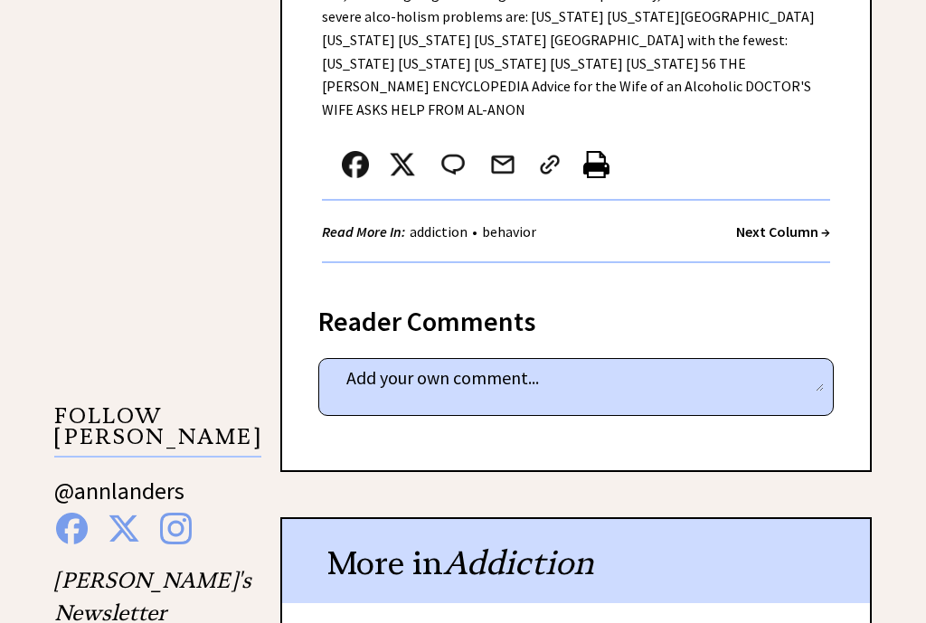
click at [797, 241] on strong "Next Column →" at bounding box center [783, 232] width 94 height 18
click at [779, 241] on strong "Next Column →" at bounding box center [783, 232] width 94 height 18
click at [791, 241] on strong "Next Column →" at bounding box center [783, 232] width 94 height 18
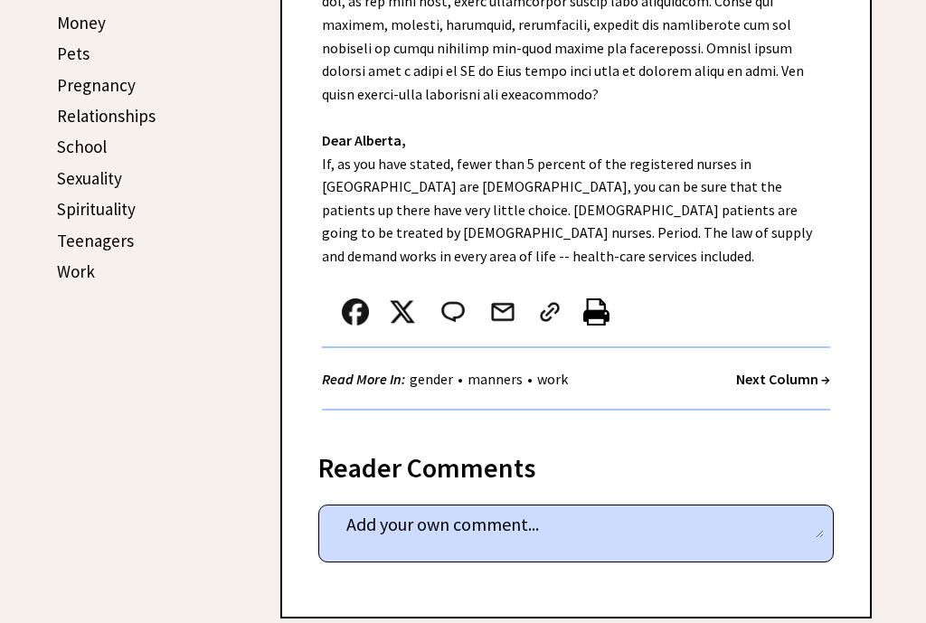
scroll to position [805, 0]
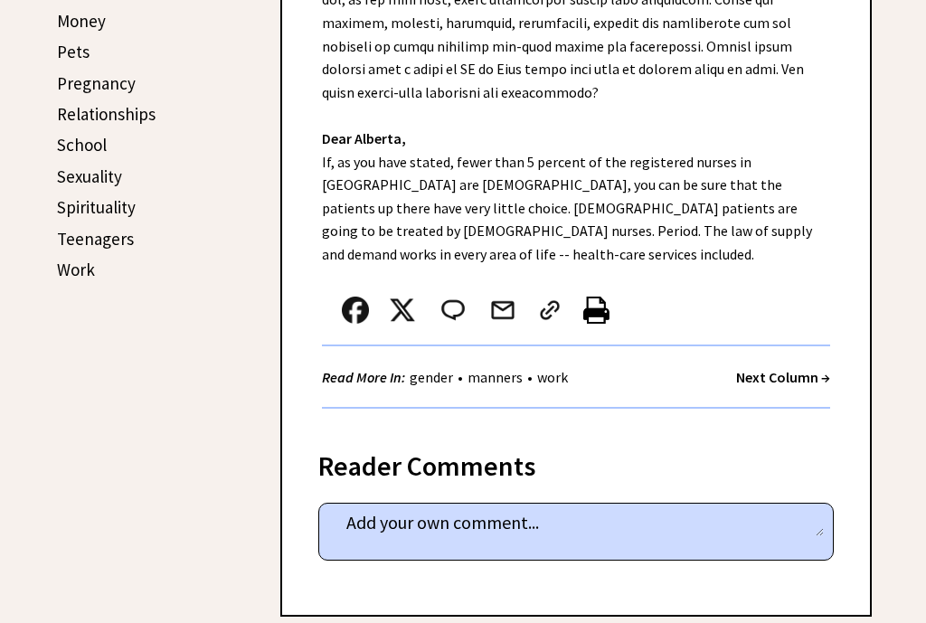
click at [787, 368] on strong "Next Column →" at bounding box center [783, 377] width 94 height 18
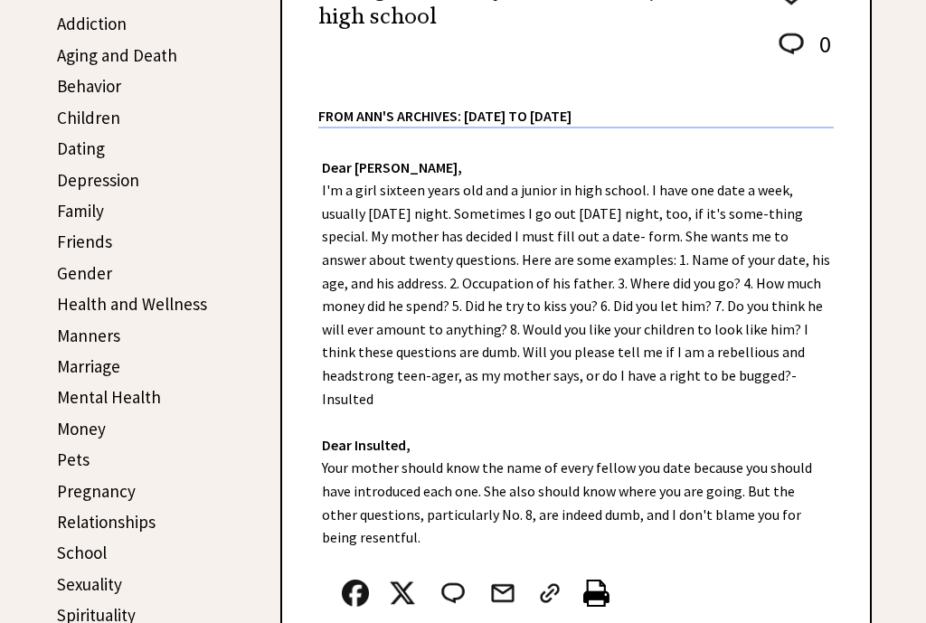
scroll to position [397, 0]
